Goal: Task Accomplishment & Management: Use online tool/utility

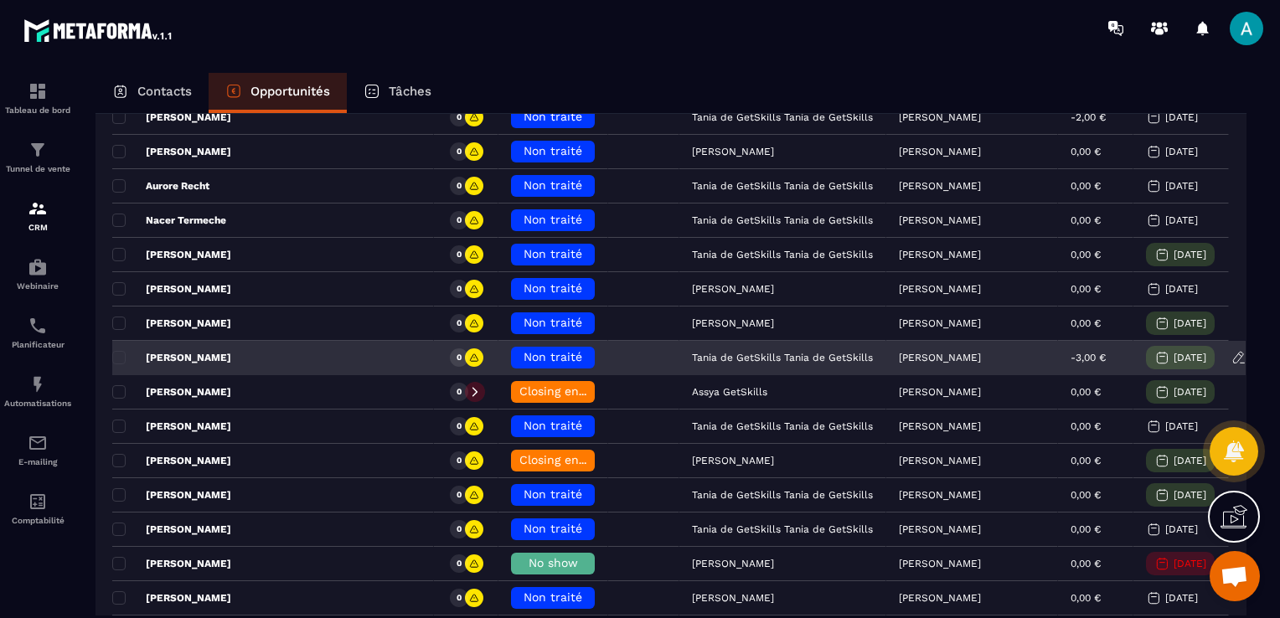
scroll to position [419, 0]
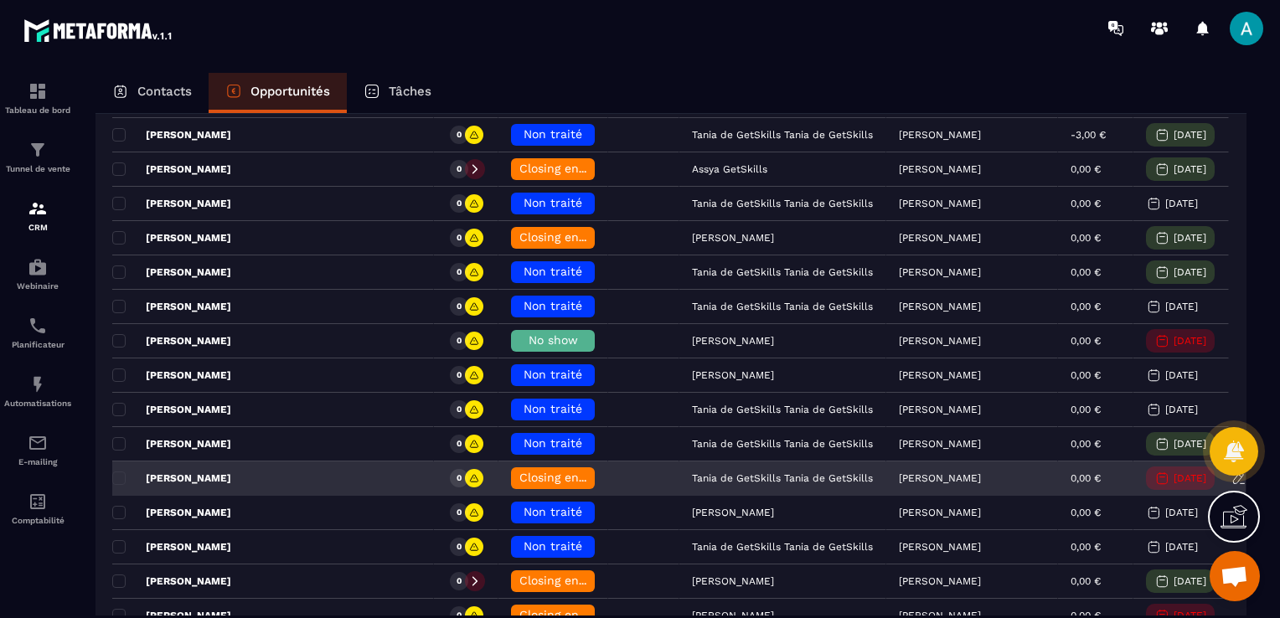
click at [511, 482] on div "Closing en cours" at bounding box center [553, 478] width 84 height 22
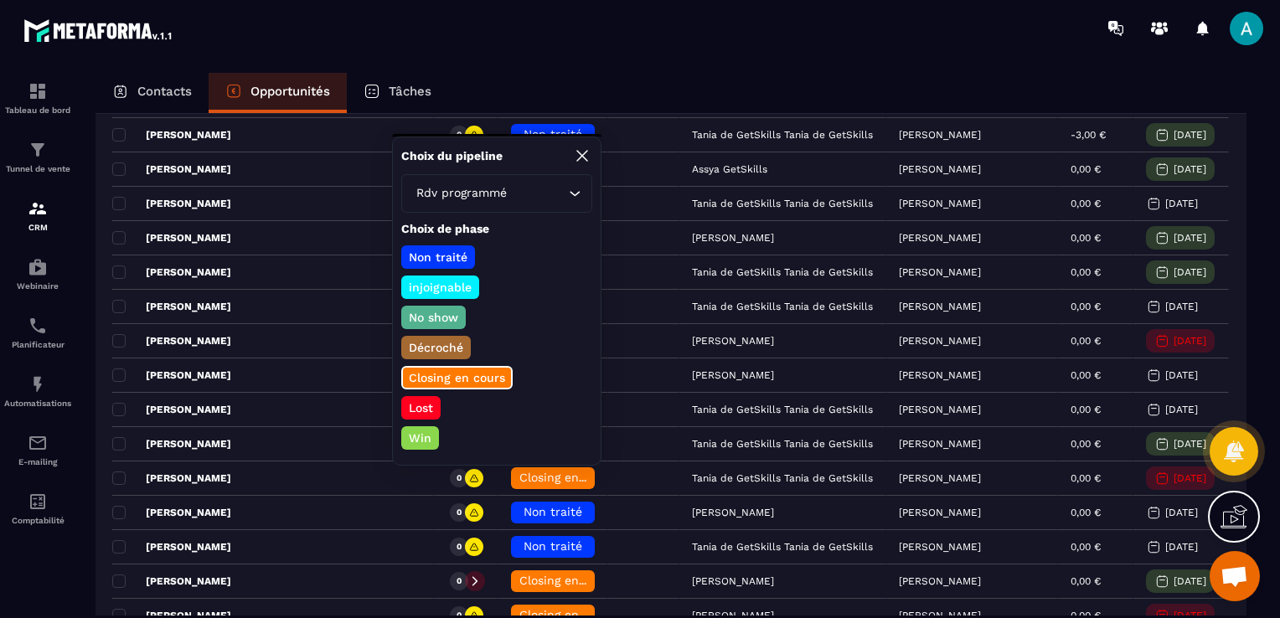
click at [414, 437] on p "Win" at bounding box center [420, 438] width 28 height 17
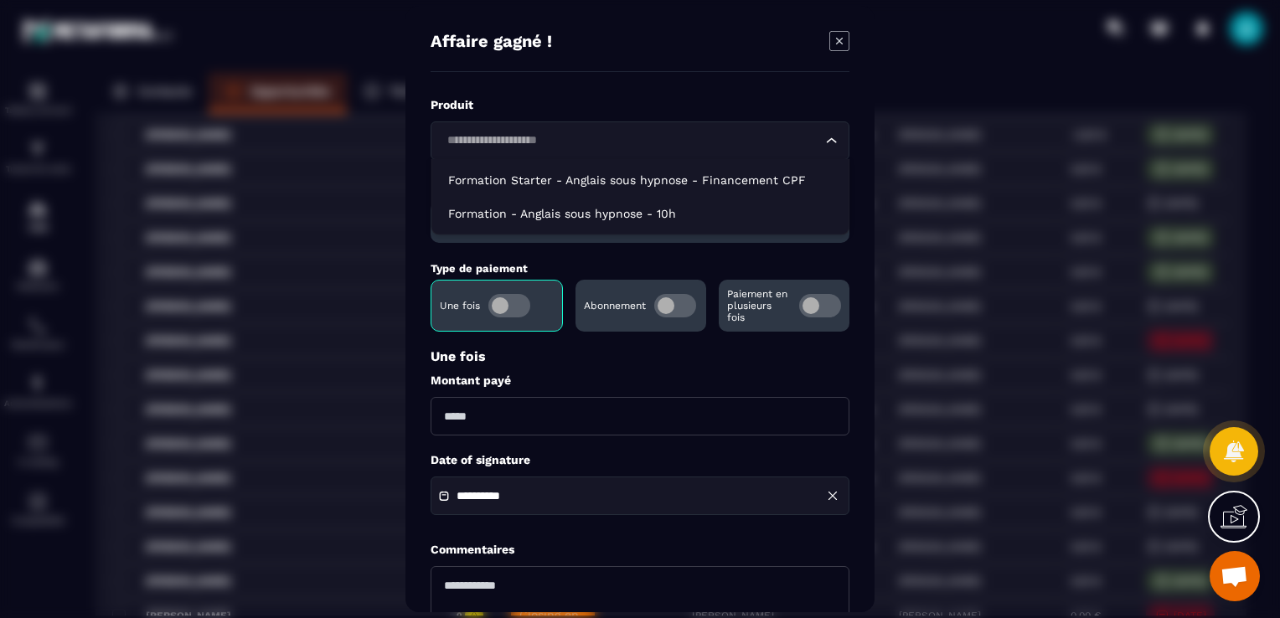
click at [518, 135] on input "Search for option" at bounding box center [631, 140] width 380 height 18
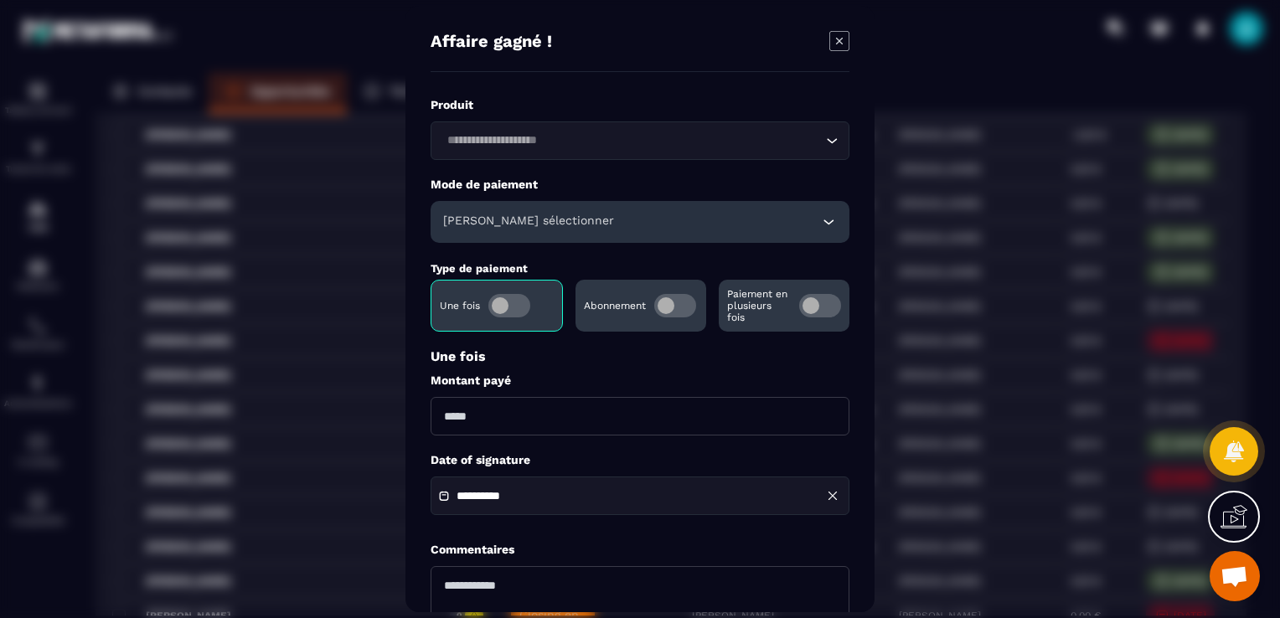
click at [622, 400] on input "Modal window" at bounding box center [639, 416] width 419 height 39
type input "****"
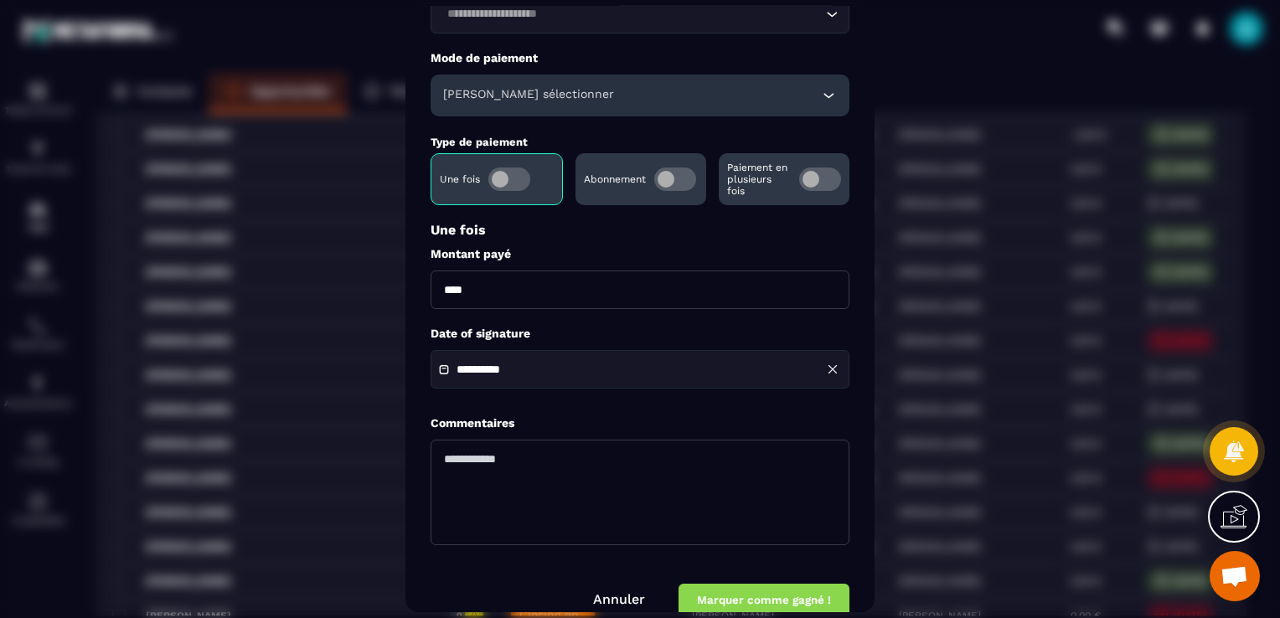
scroll to position [155, 0]
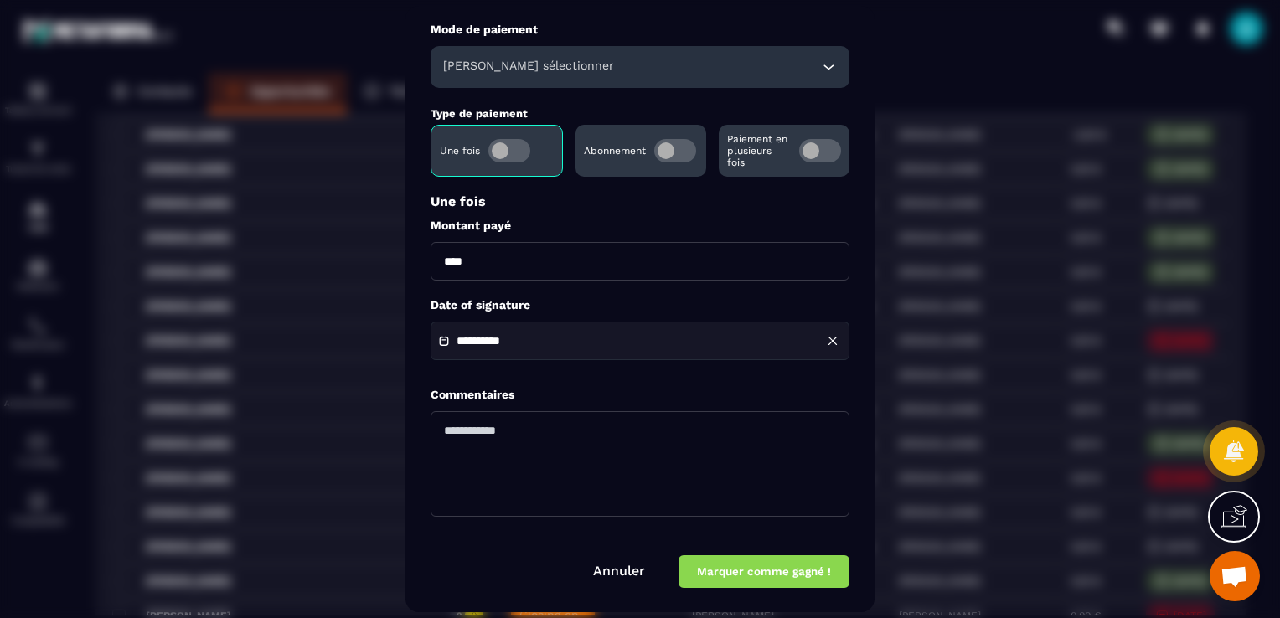
click at [755, 581] on button "Marquer comme gagné !" at bounding box center [763, 571] width 171 height 33
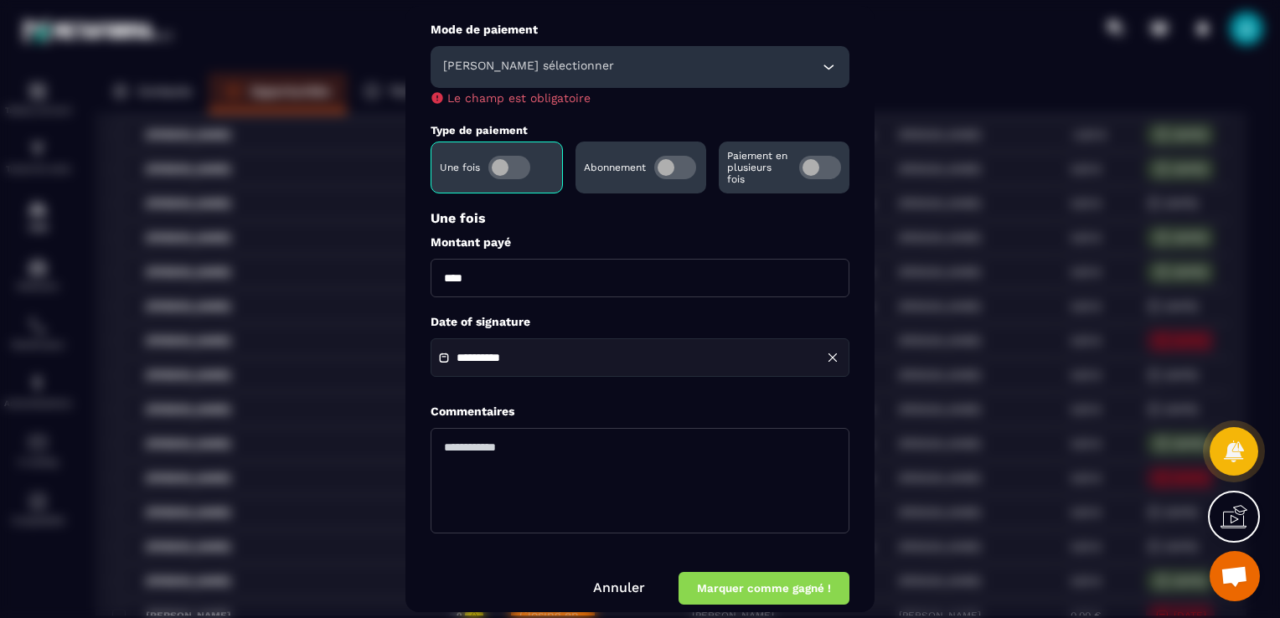
click at [797, 588] on button "Marquer comme gagné !" at bounding box center [763, 588] width 171 height 33
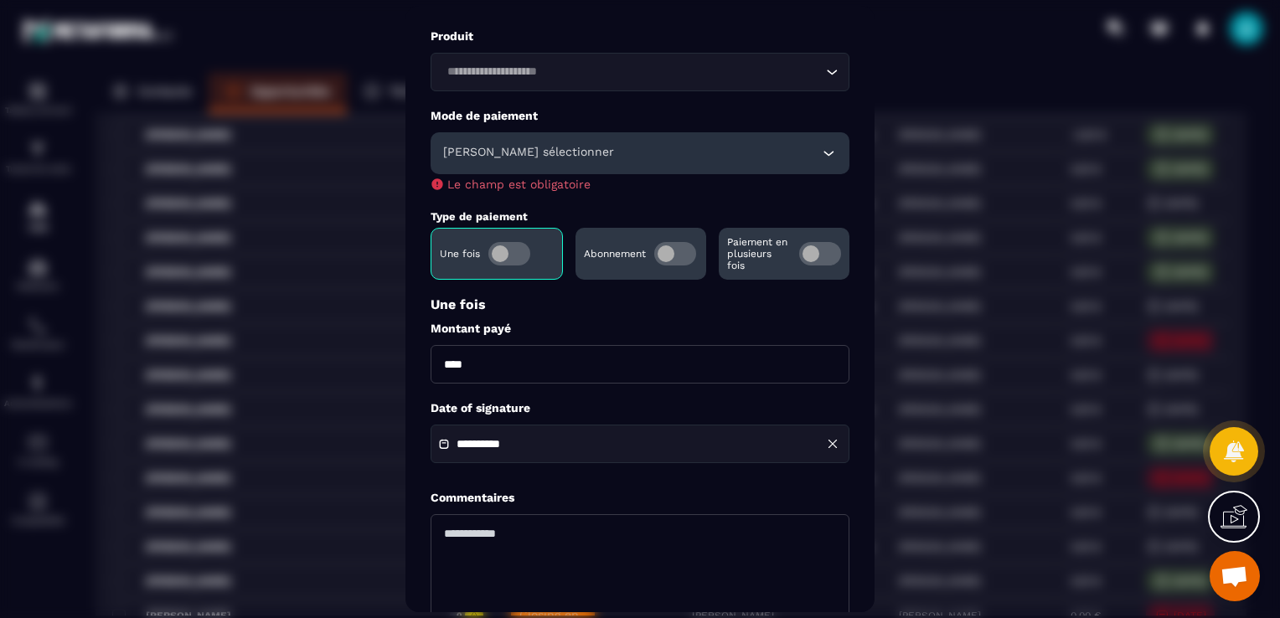
scroll to position [0, 0]
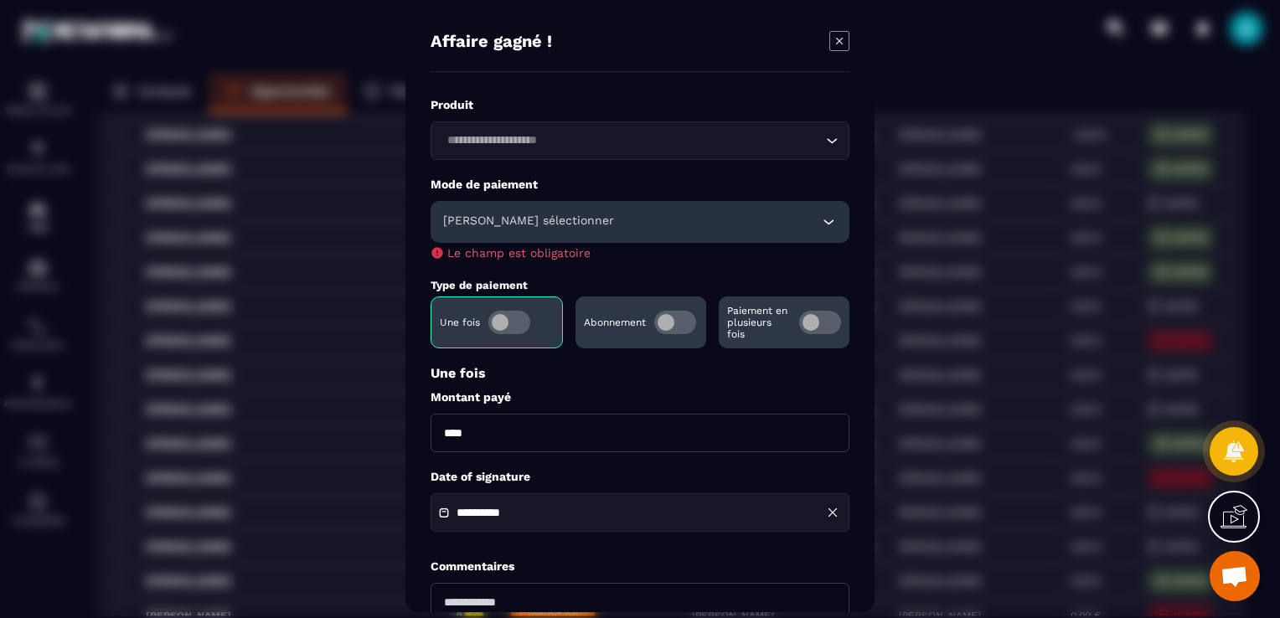
click at [561, 214] on h6 "[PERSON_NAME] sélectionner" at bounding box center [528, 222] width 171 height 17
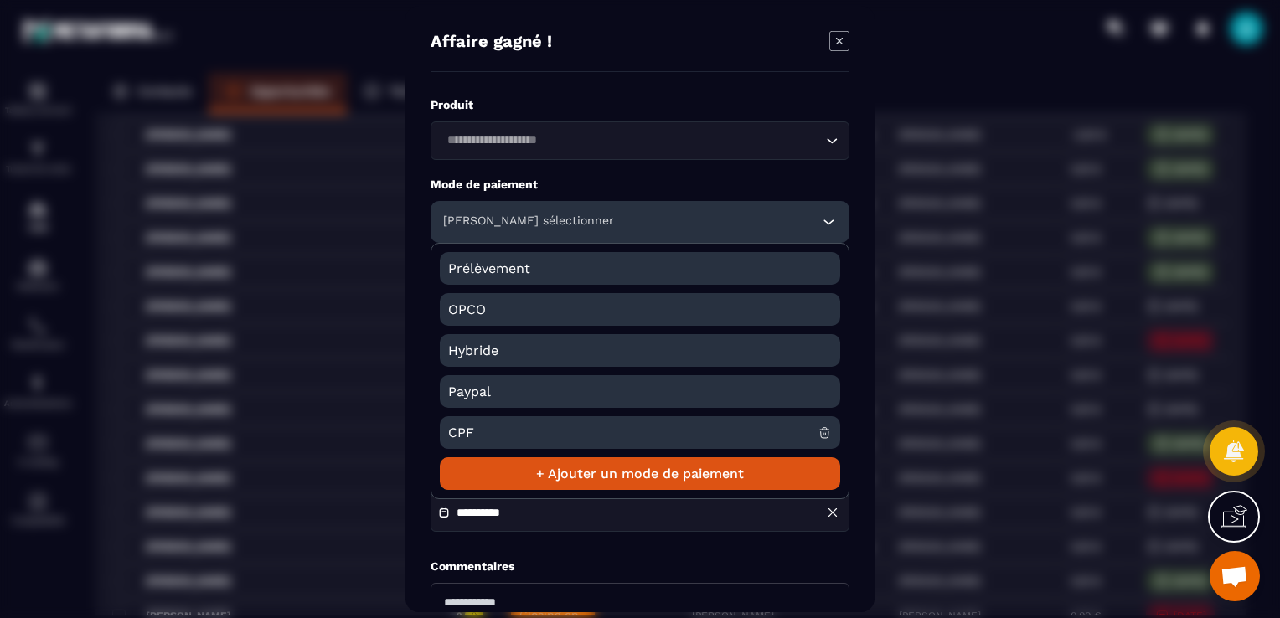
click at [558, 438] on span "CPF" at bounding box center [632, 432] width 369 height 33
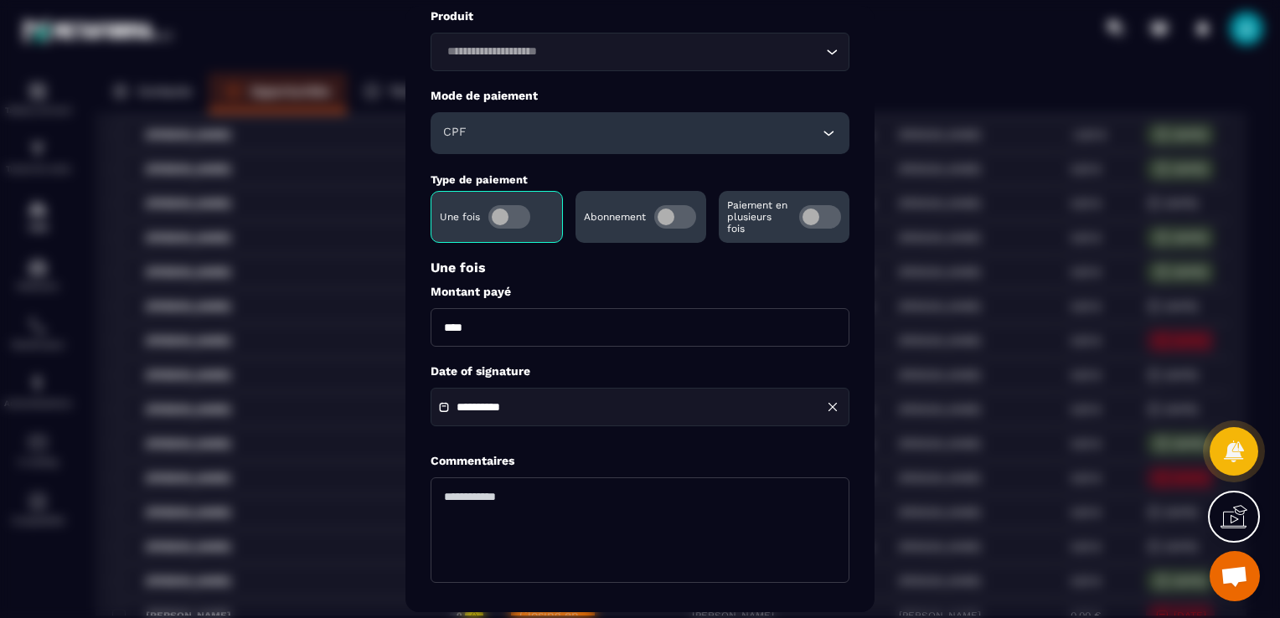
scroll to position [155, 0]
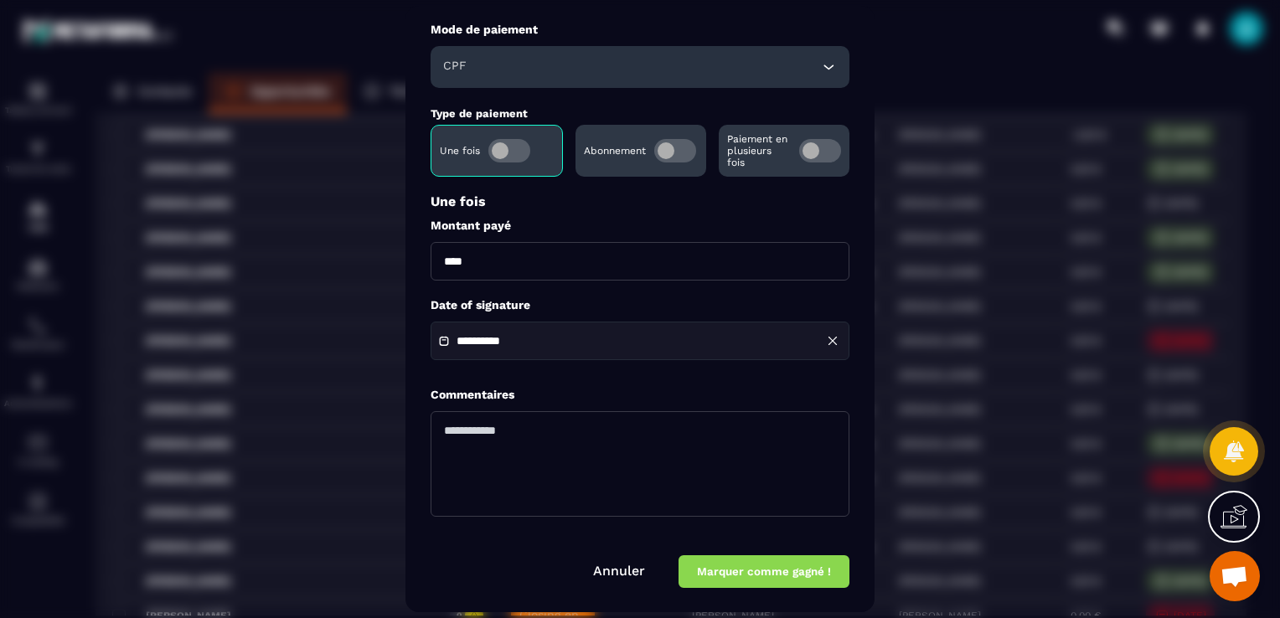
click at [755, 585] on button "Marquer comme gagné !" at bounding box center [763, 571] width 171 height 33
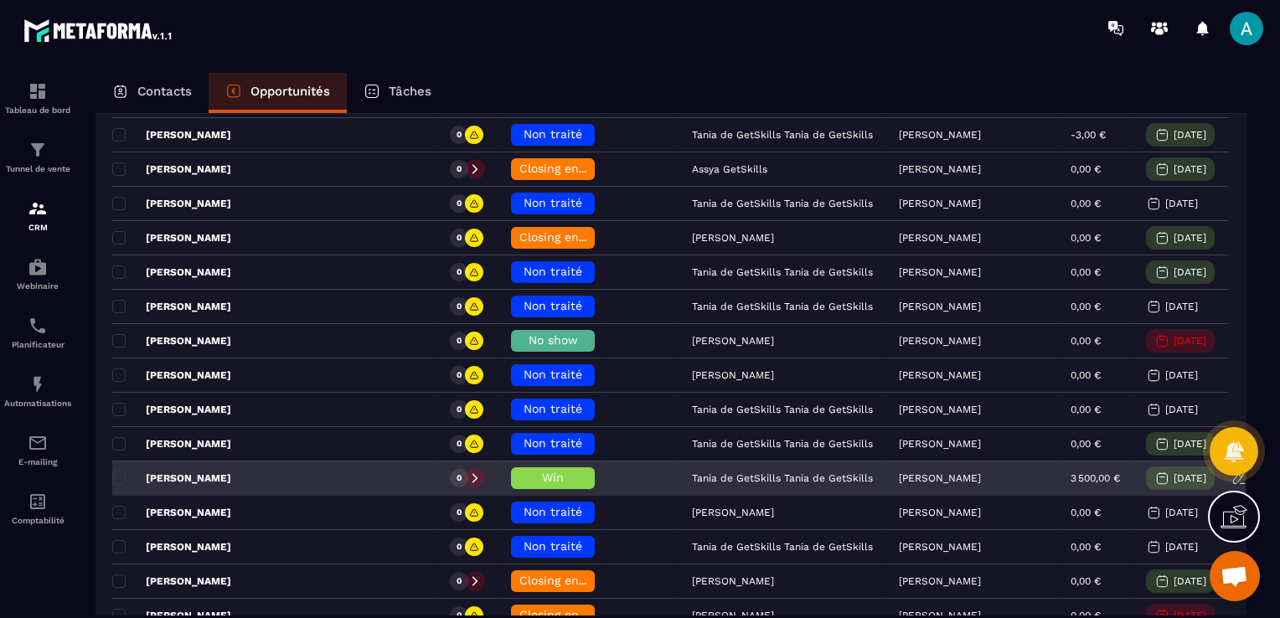
scroll to position [335, 0]
